Goal: Task Accomplishment & Management: Use online tool/utility

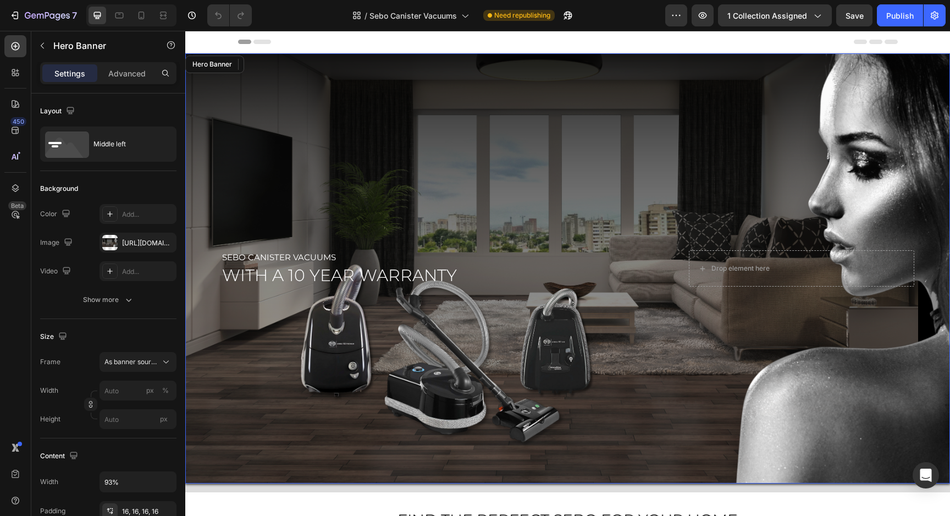
click at [595, 217] on div "Overlay" at bounding box center [567, 268] width 765 height 430
click at [134, 245] on div "[URL][DOMAIN_NAME]" at bounding box center [138, 243] width 32 height 10
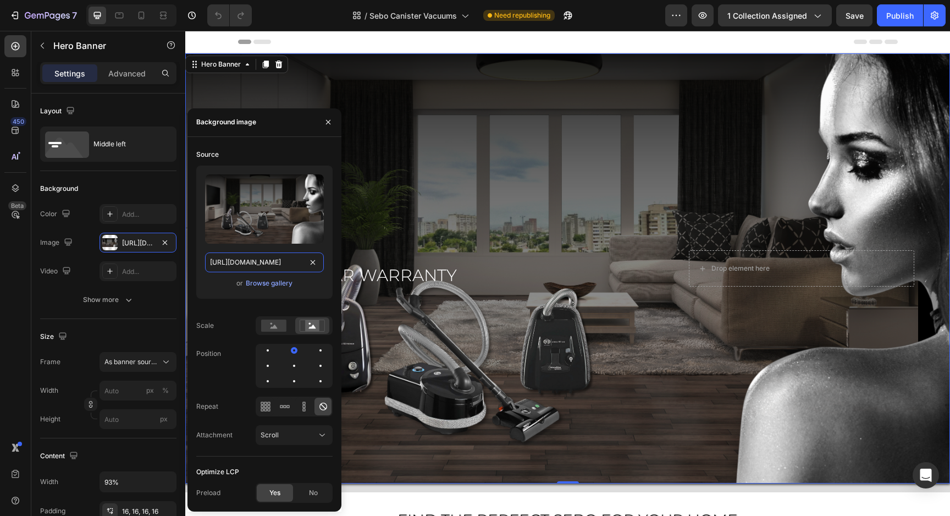
click at [246, 268] on input "[URL][DOMAIN_NAME]" at bounding box center [264, 262] width 119 height 20
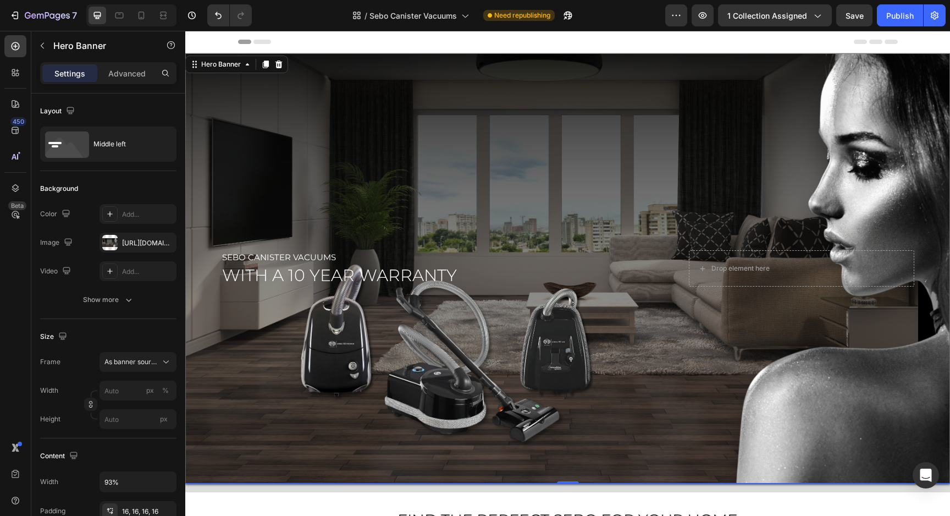
click at [534, 214] on div "Overlay" at bounding box center [567, 268] width 765 height 430
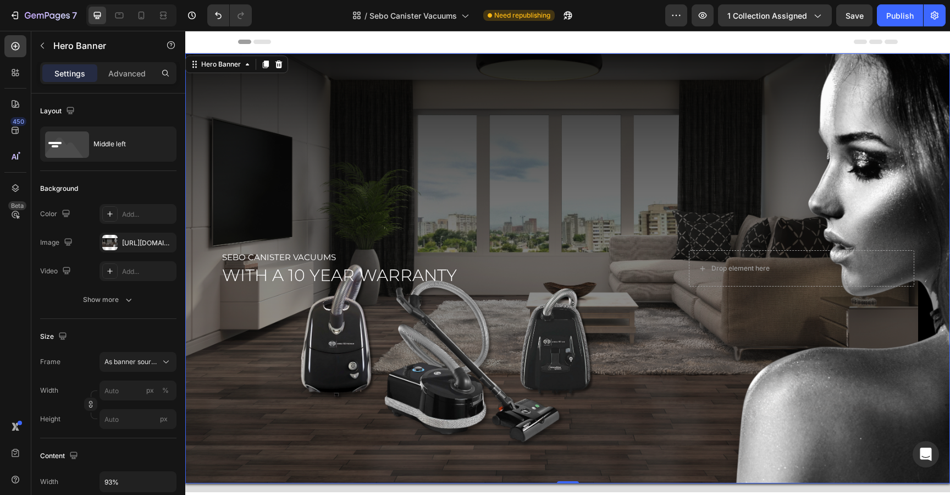
click at [415, 213] on div "Overlay" at bounding box center [567, 268] width 765 height 430
click at [131, 249] on div "[URL][DOMAIN_NAME]" at bounding box center [138, 243] width 77 height 20
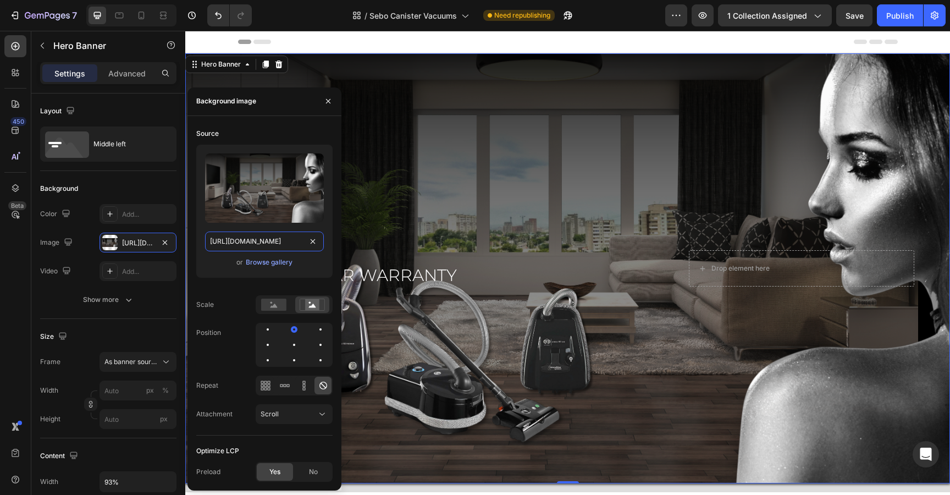
click at [213, 244] on input "[URL][DOMAIN_NAME]" at bounding box center [264, 242] width 119 height 20
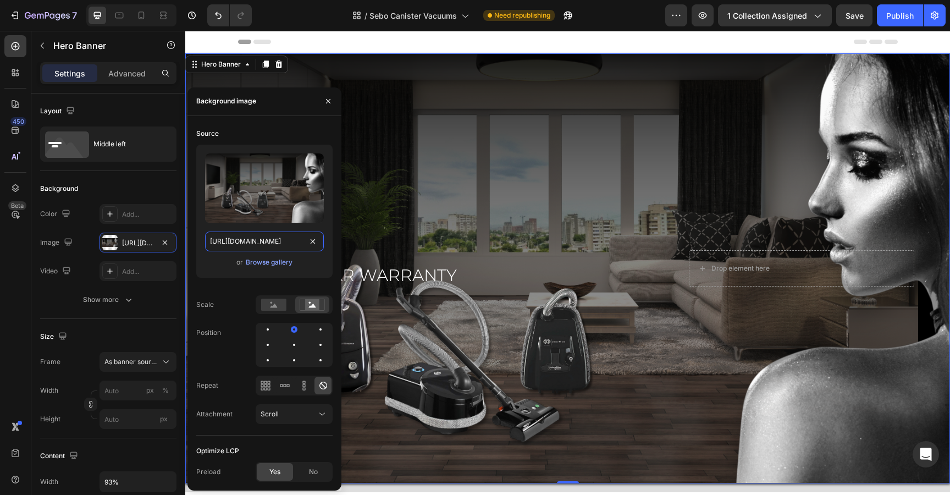
paste input "_c9e9e51d-8762-48dd-9376-a3c08dc908d3.png?v=1759126988"
type input "[URL][DOMAIN_NAME]"
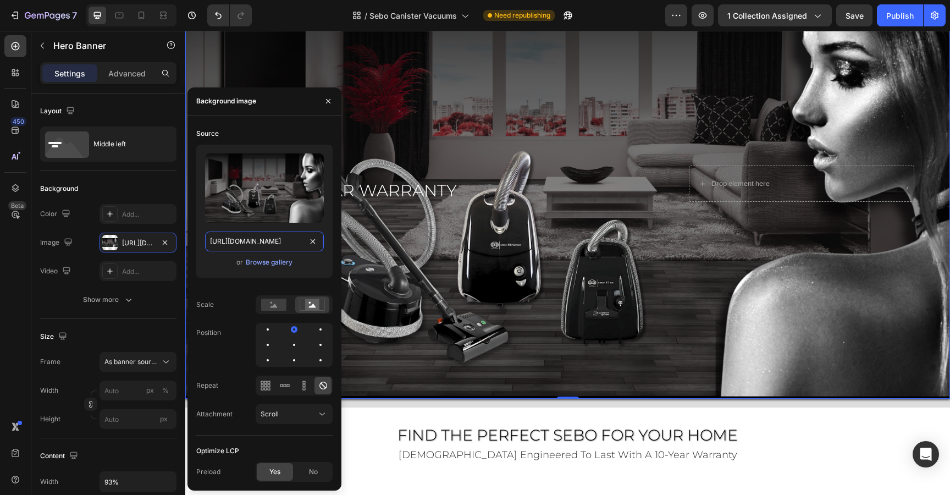
scroll to position [372, 0]
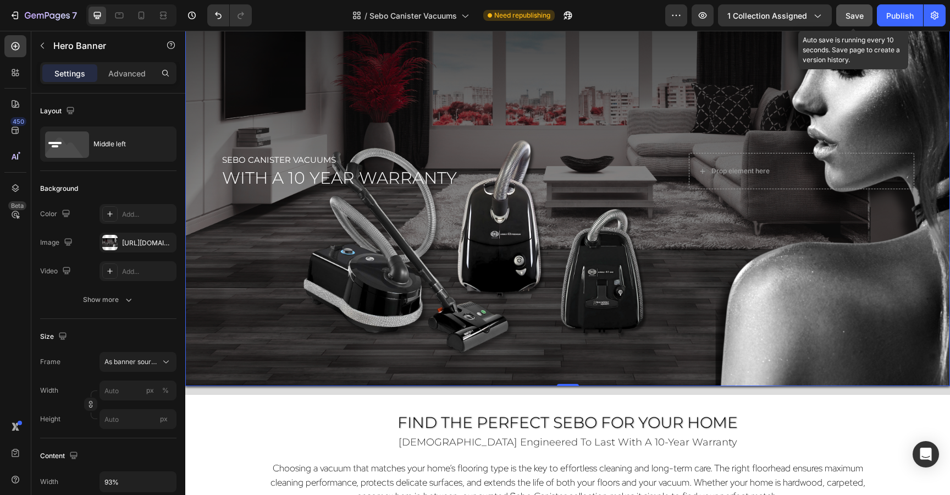
click at [854, 15] on span "Save" at bounding box center [855, 15] width 18 height 9
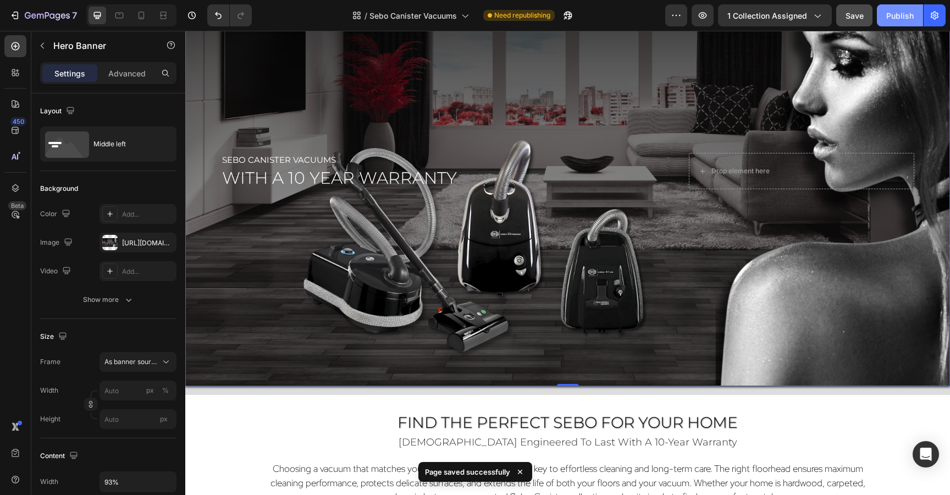
click at [906, 13] on div "Publish" at bounding box center [901, 16] width 28 height 12
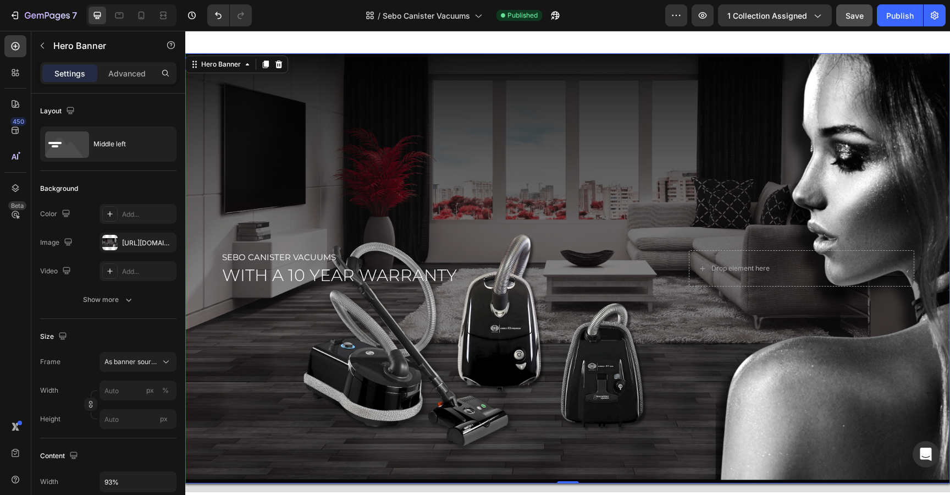
scroll to position [305, 0]
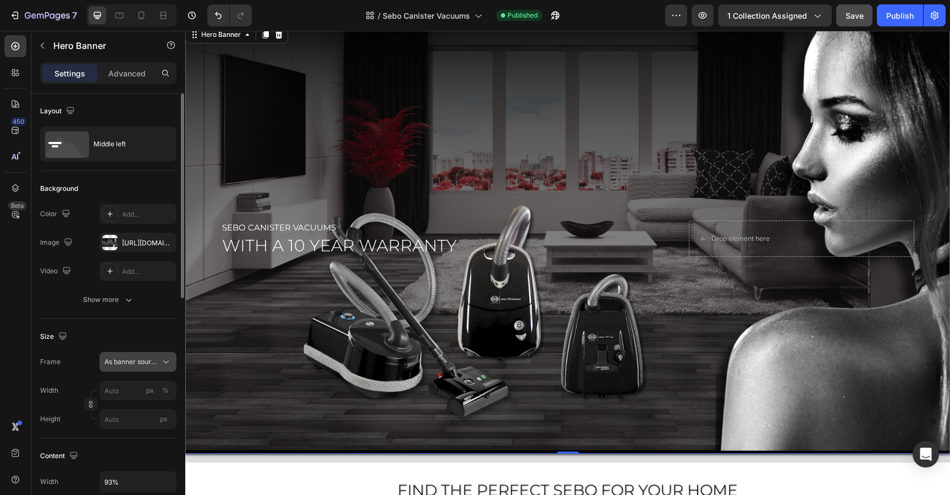
click at [117, 356] on button "As banner source" at bounding box center [138, 362] width 77 height 20
click at [119, 404] on span "Custom" at bounding box center [116, 408] width 24 height 10
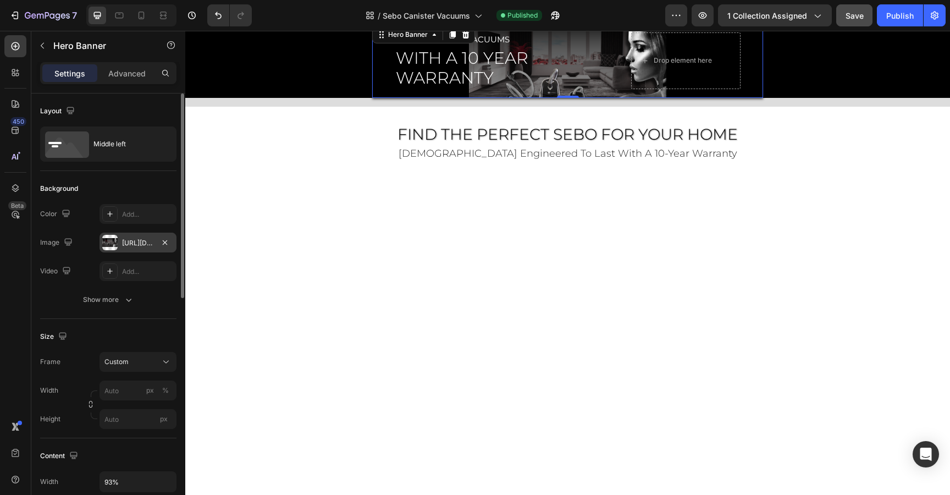
click at [137, 243] on div "[URL][DOMAIN_NAME]" at bounding box center [138, 243] width 32 height 10
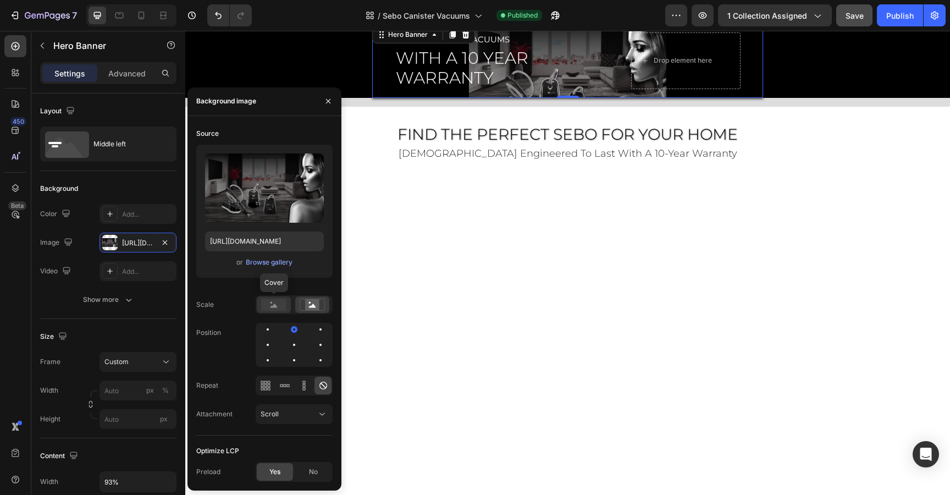
click at [268, 305] on rect at bounding box center [273, 305] width 25 height 12
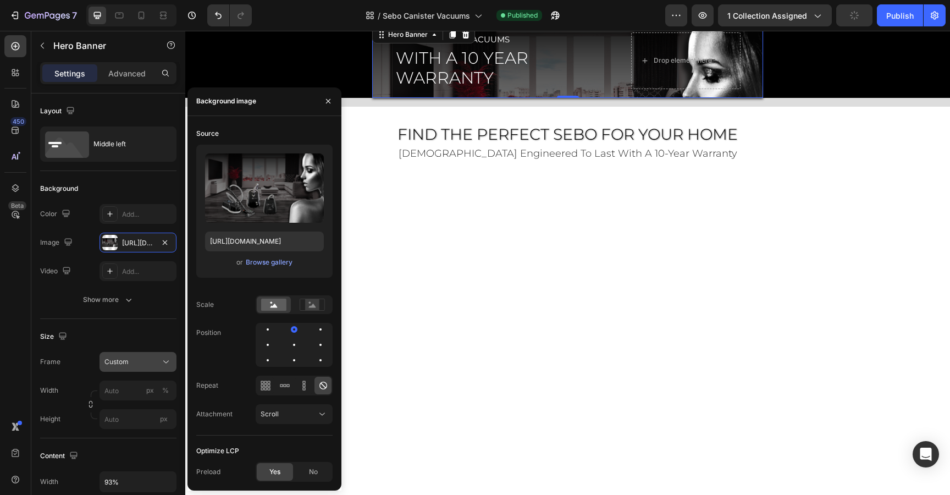
click at [152, 361] on div "Custom" at bounding box center [132, 362] width 54 height 10
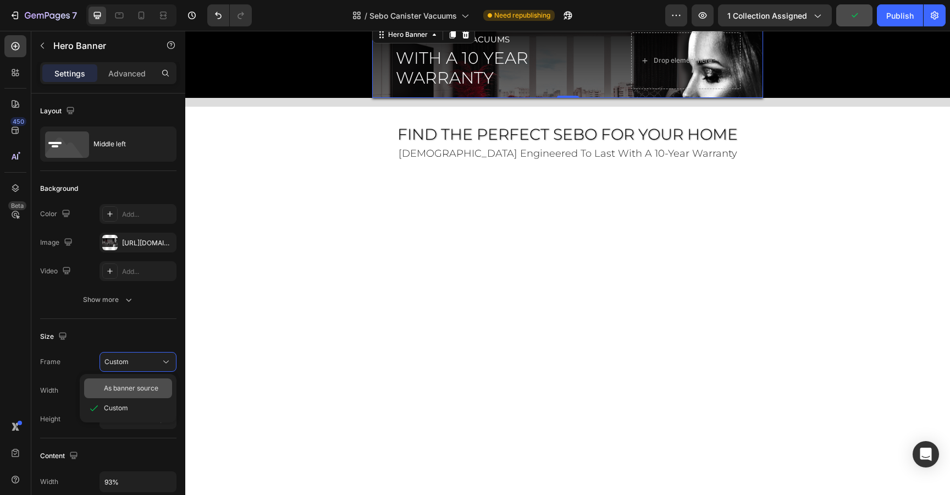
click at [140, 384] on span "As banner source" at bounding box center [131, 388] width 54 height 10
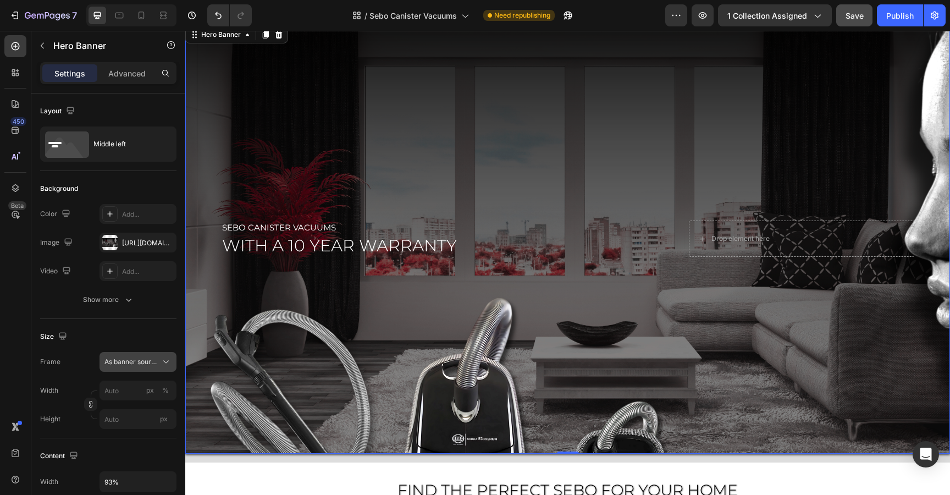
click at [157, 363] on span "As banner source" at bounding box center [132, 362] width 54 height 10
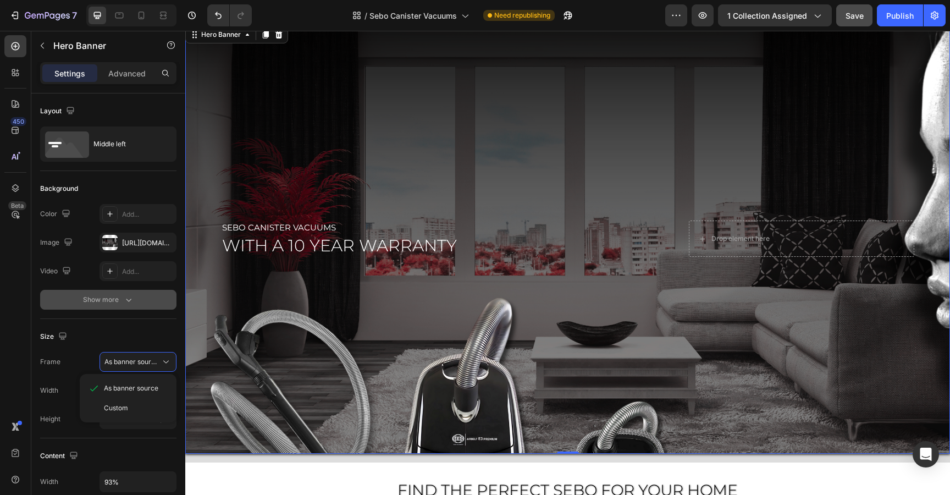
click at [146, 299] on button "Show more" at bounding box center [108, 300] width 136 height 20
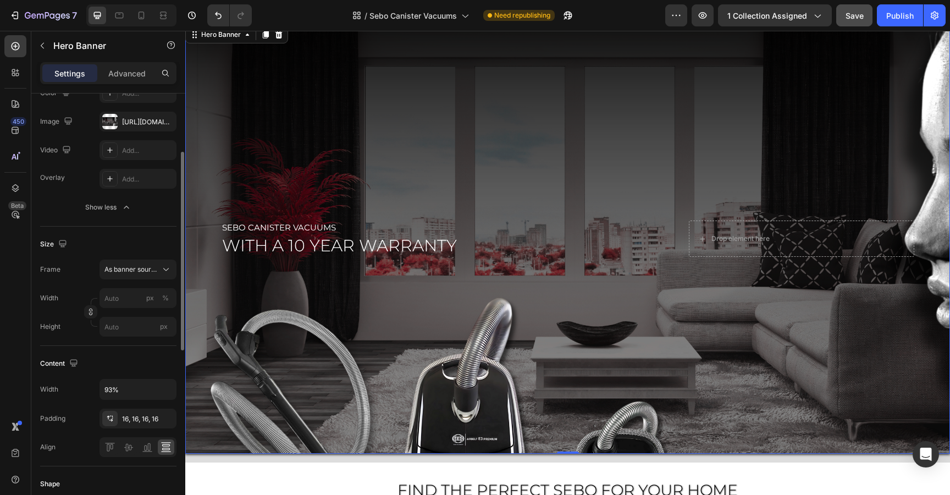
scroll to position [99, 0]
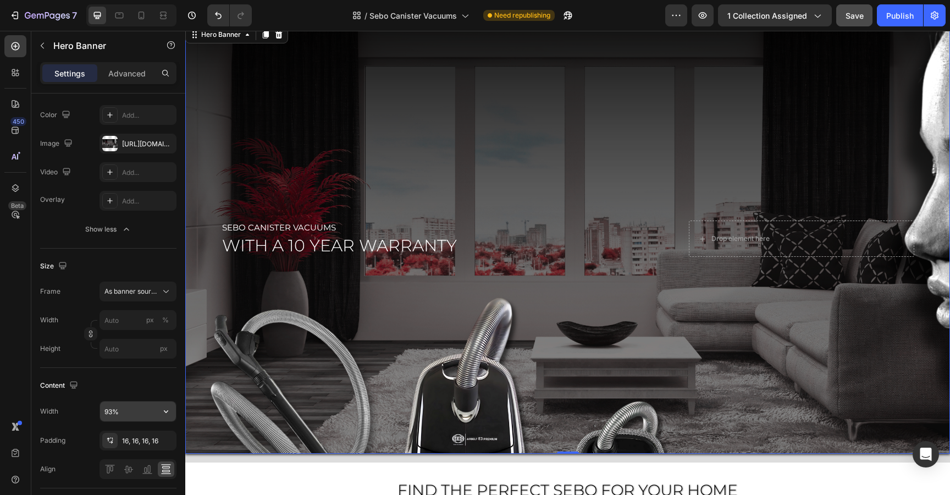
click at [148, 411] on input "93%" at bounding box center [138, 412] width 76 height 20
click at [382, 152] on div "Overlay" at bounding box center [567, 239] width 765 height 430
click at [128, 149] on div "[URL][DOMAIN_NAME]" at bounding box center [138, 144] width 77 height 20
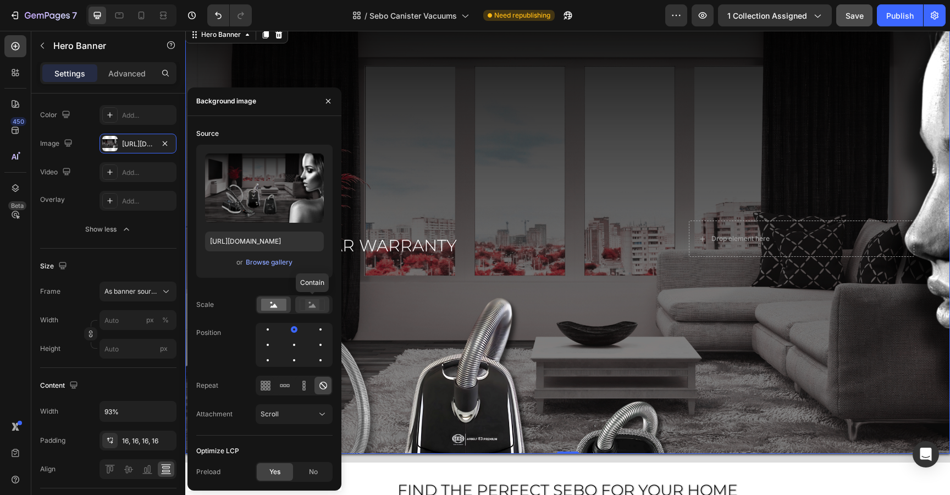
click at [315, 305] on rect at bounding box center [312, 304] width 14 height 11
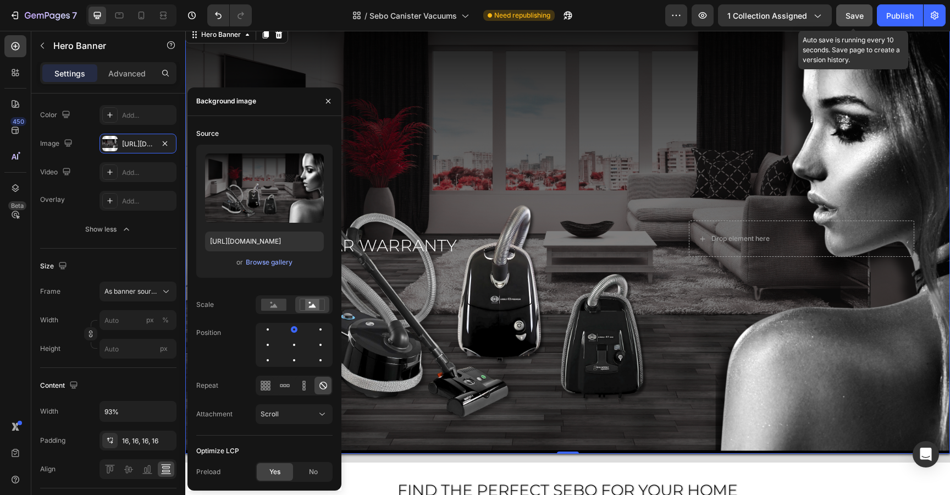
click at [856, 11] on span "Save" at bounding box center [855, 15] width 18 height 9
